Goal: Transaction & Acquisition: Purchase product/service

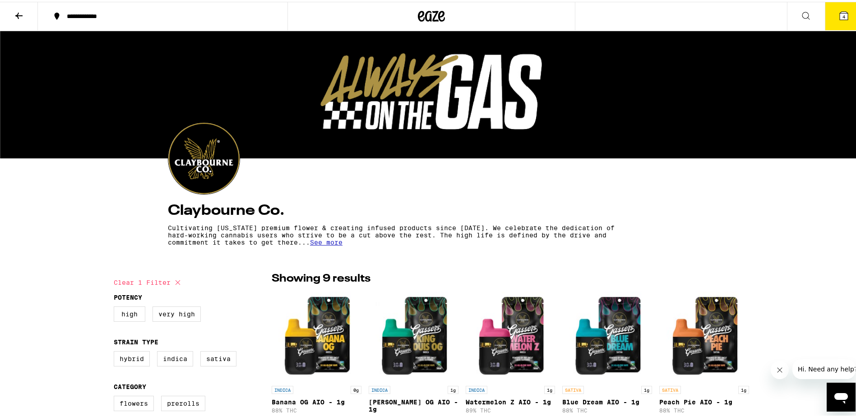
click at [422, 19] on icon at bounding box center [431, 14] width 27 height 16
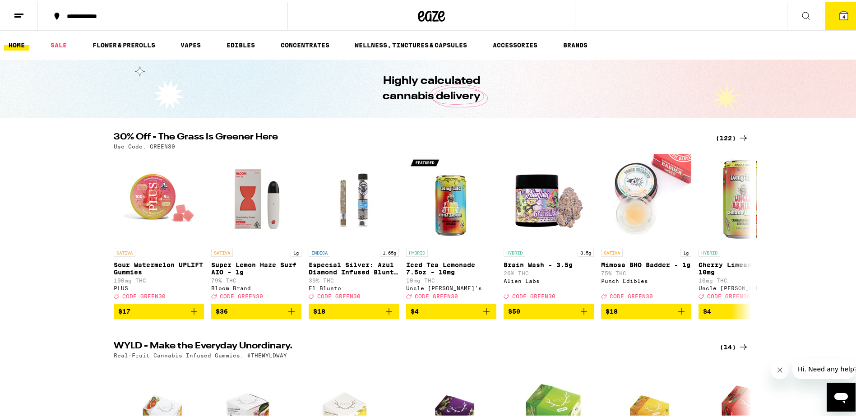
click at [833, 23] on button "4" at bounding box center [844, 14] width 38 height 28
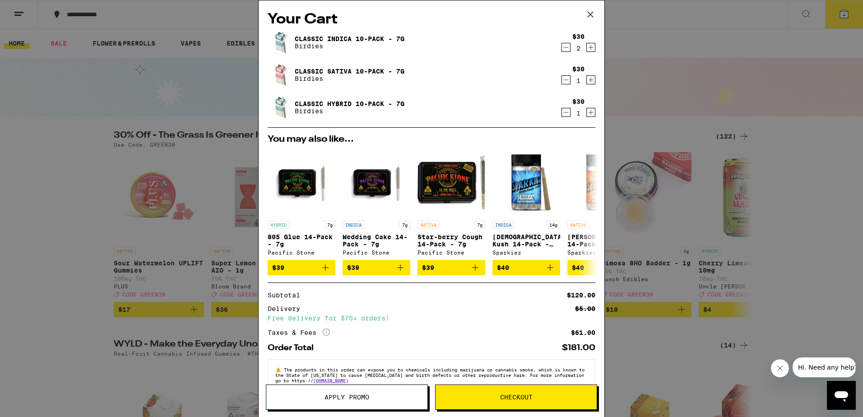
click at [572, 49] on div "2" at bounding box center [578, 48] width 12 height 7
drag, startPoint x: 567, startPoint y: 49, endPoint x: 561, endPoint y: 48, distance: 5.9
click at [562, 48] on icon "Decrement" at bounding box center [566, 47] width 8 height 11
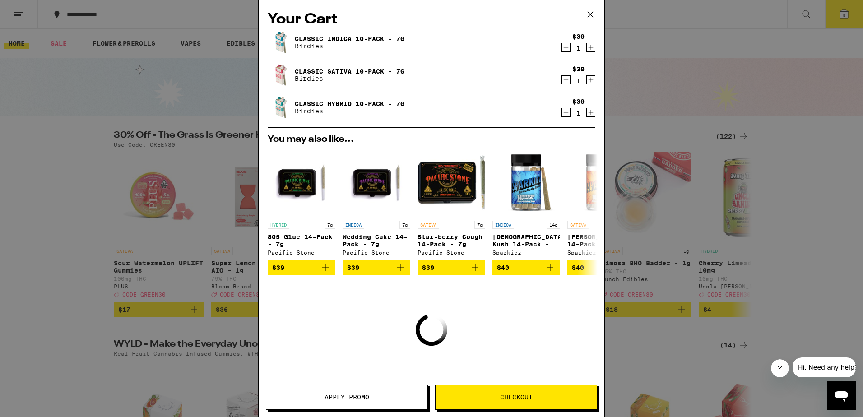
click at [562, 51] on icon "Decrement" at bounding box center [566, 47] width 8 height 11
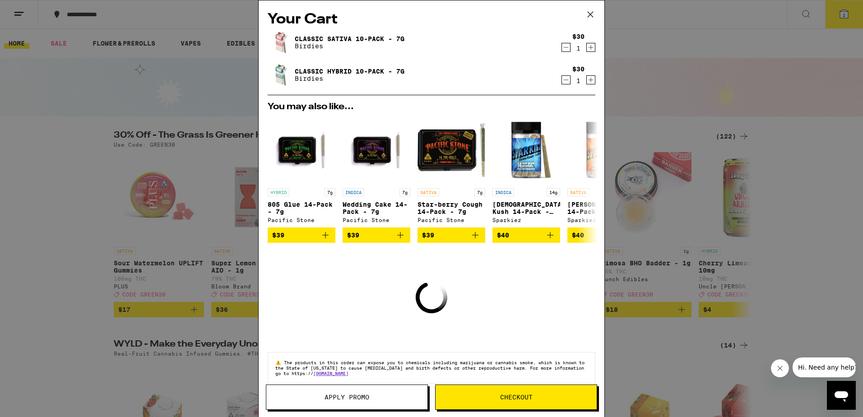
click at [562, 79] on icon "Decrement" at bounding box center [566, 79] width 8 height 11
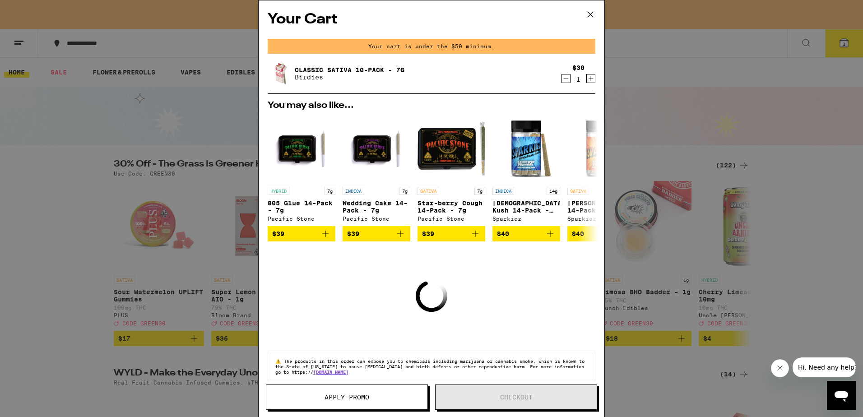
click at [562, 77] on icon "Decrement" at bounding box center [566, 78] width 8 height 11
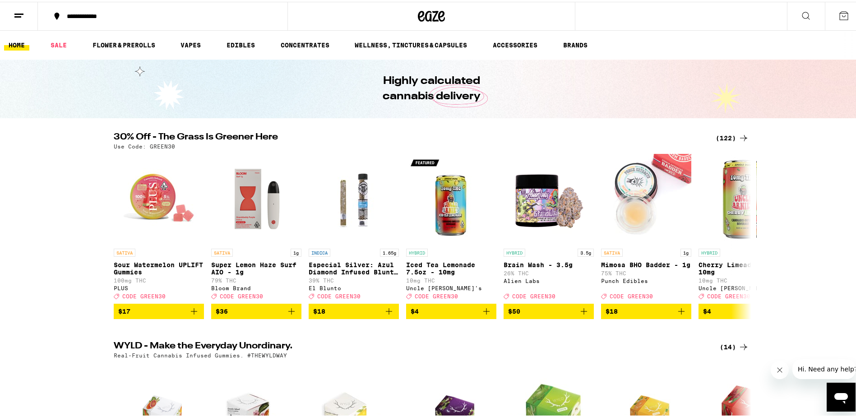
click at [719, 135] on div "(122)" at bounding box center [732, 136] width 33 height 11
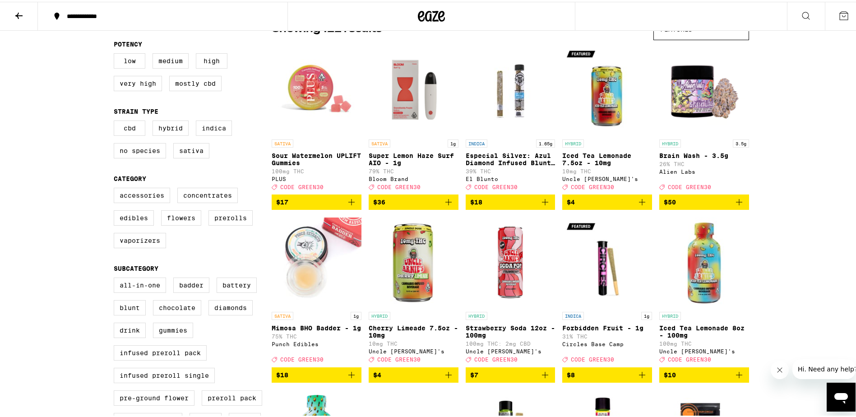
scroll to position [88, 0]
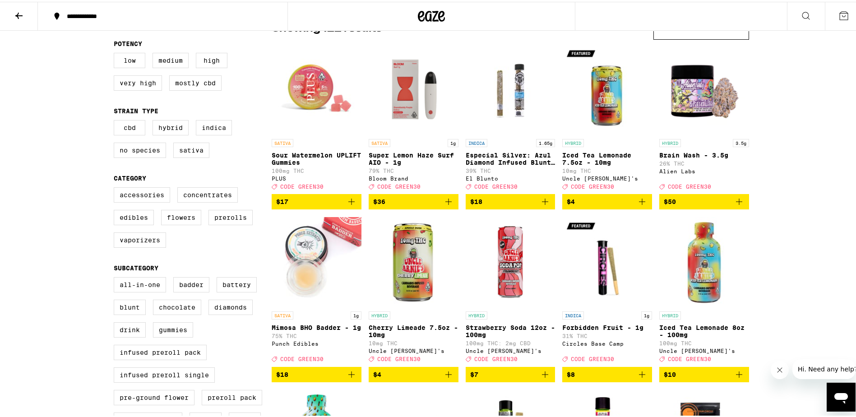
click at [780, 370] on icon "Close message from company" at bounding box center [779, 369] width 7 height 7
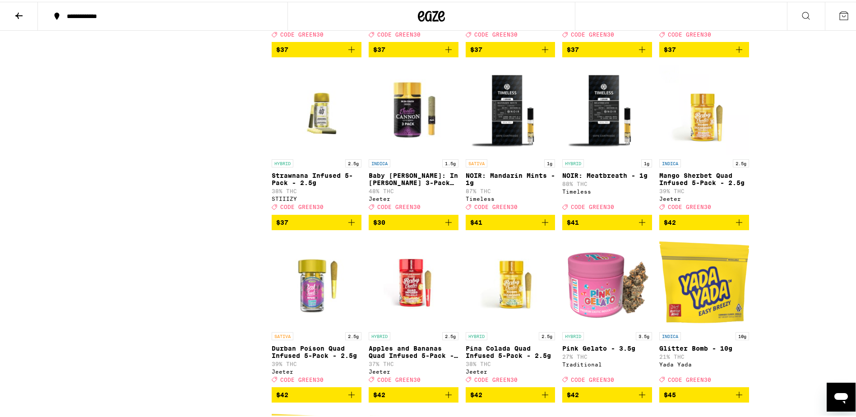
scroll to position [3518, 0]
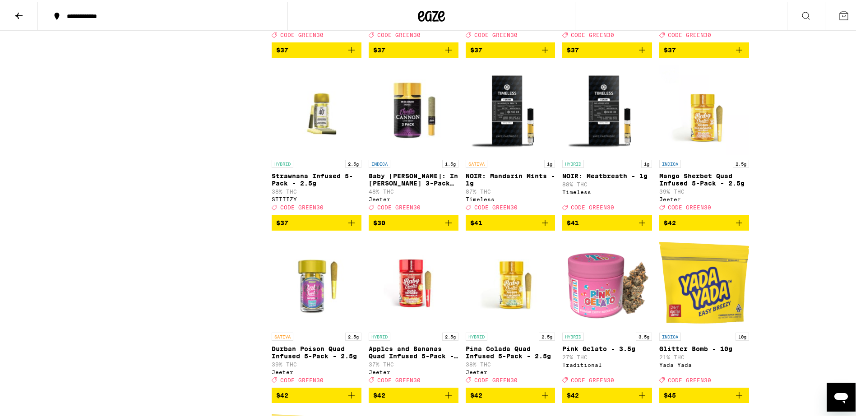
click at [15, 14] on icon at bounding box center [19, 14] width 11 height 11
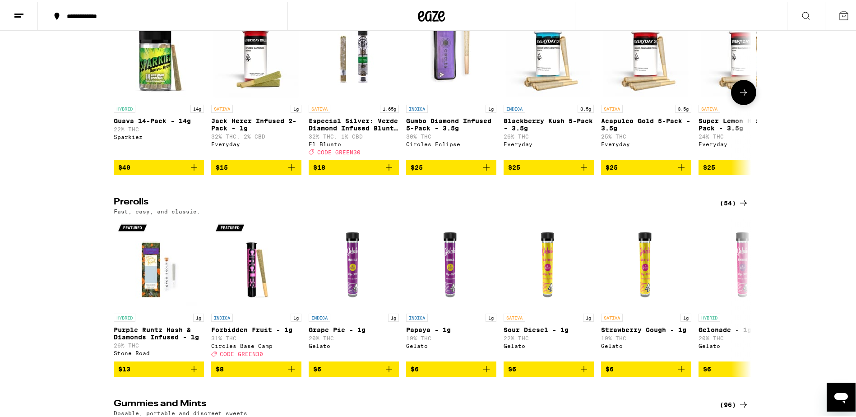
scroll to position [2482, 0]
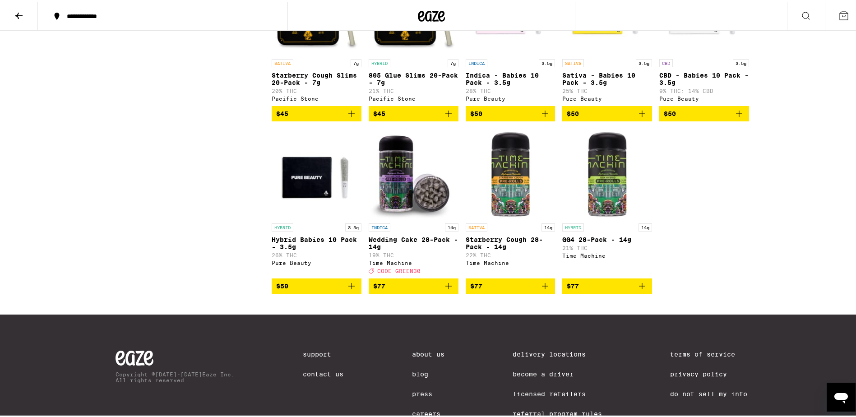
scroll to position [2527, 0]
